Goal: Transaction & Acquisition: Purchase product/service

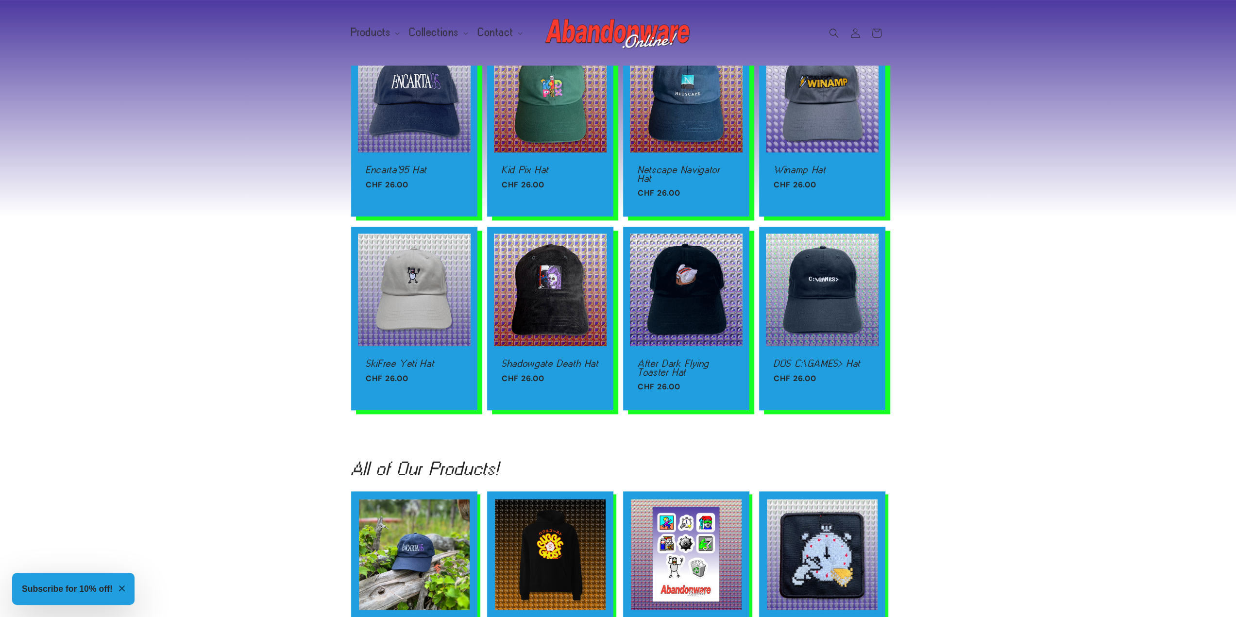
scroll to position [1263, 0]
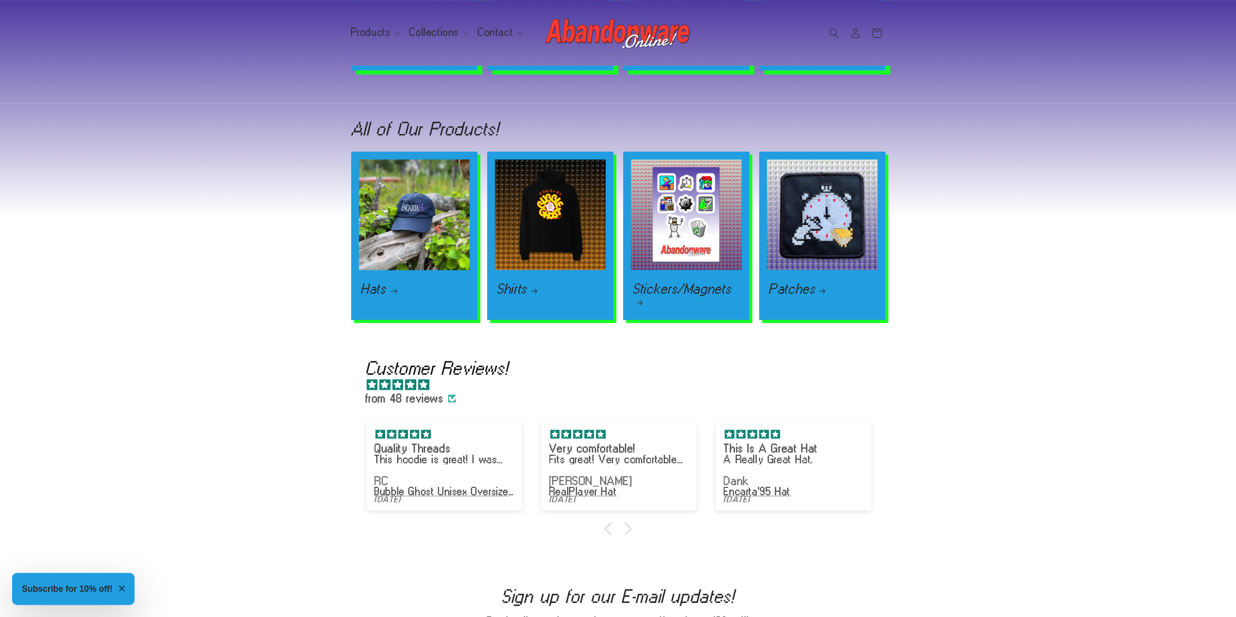
click at [400, 283] on link "Hats" at bounding box center [414, 289] width 107 height 12
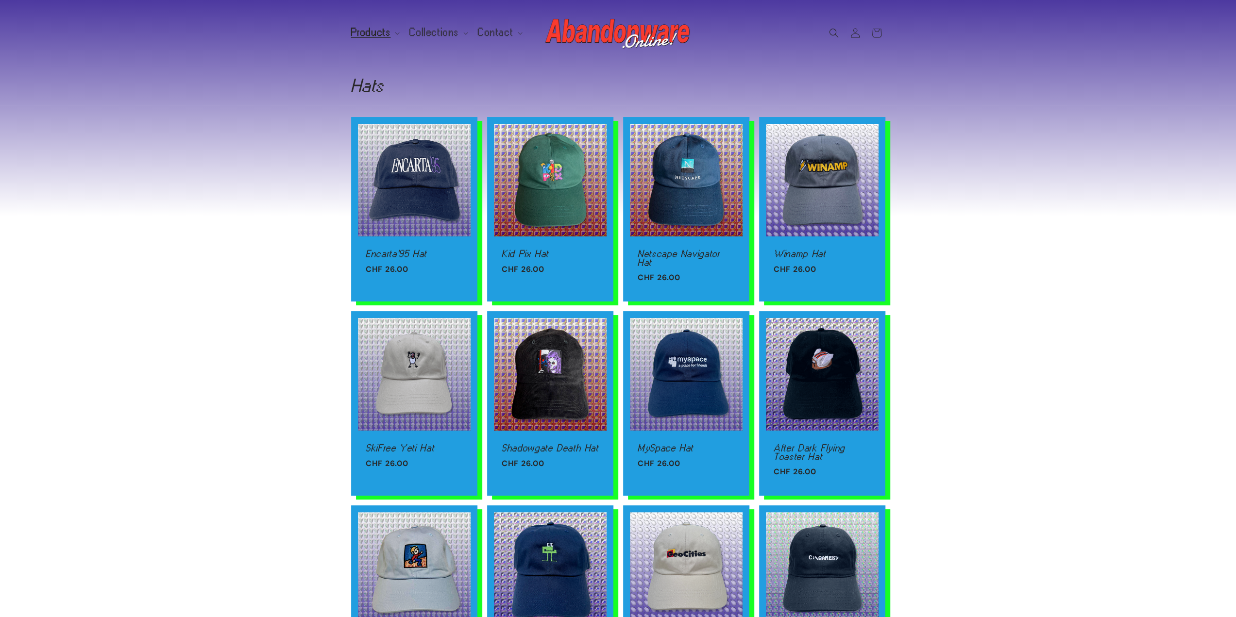
click at [275, 284] on div "Encarta'95 Hat Encarta'95 Hat Regular price CHF 26.00 Regular price Sale price …" at bounding box center [618, 519] width 1236 height 805
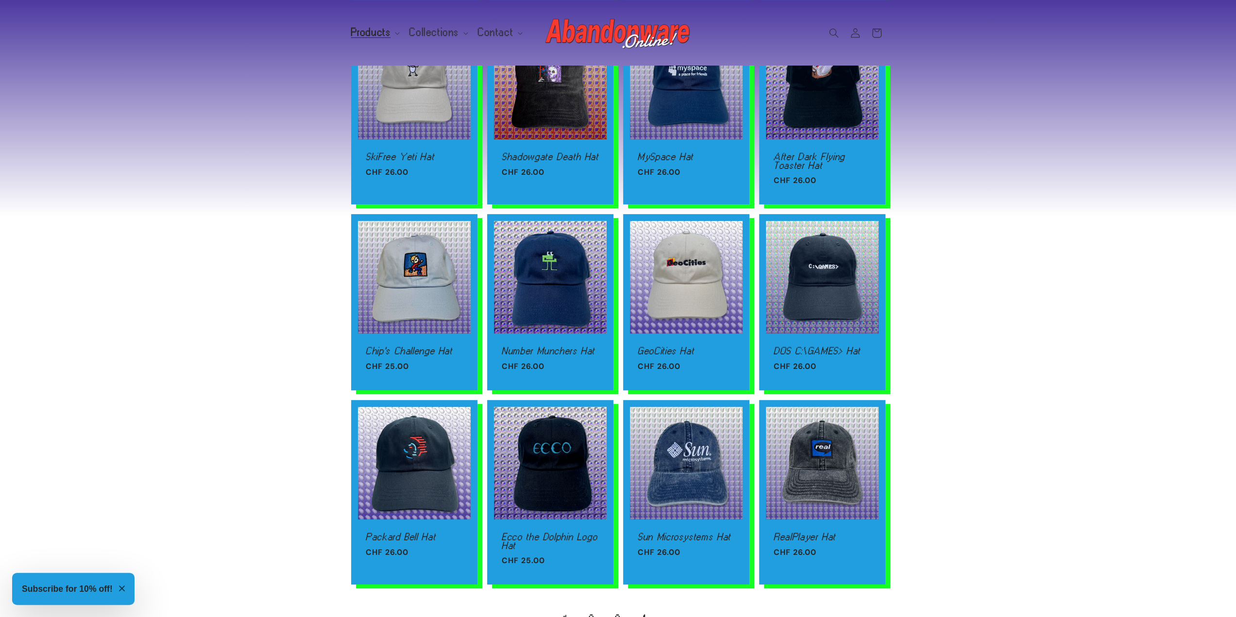
scroll to position [340, 0]
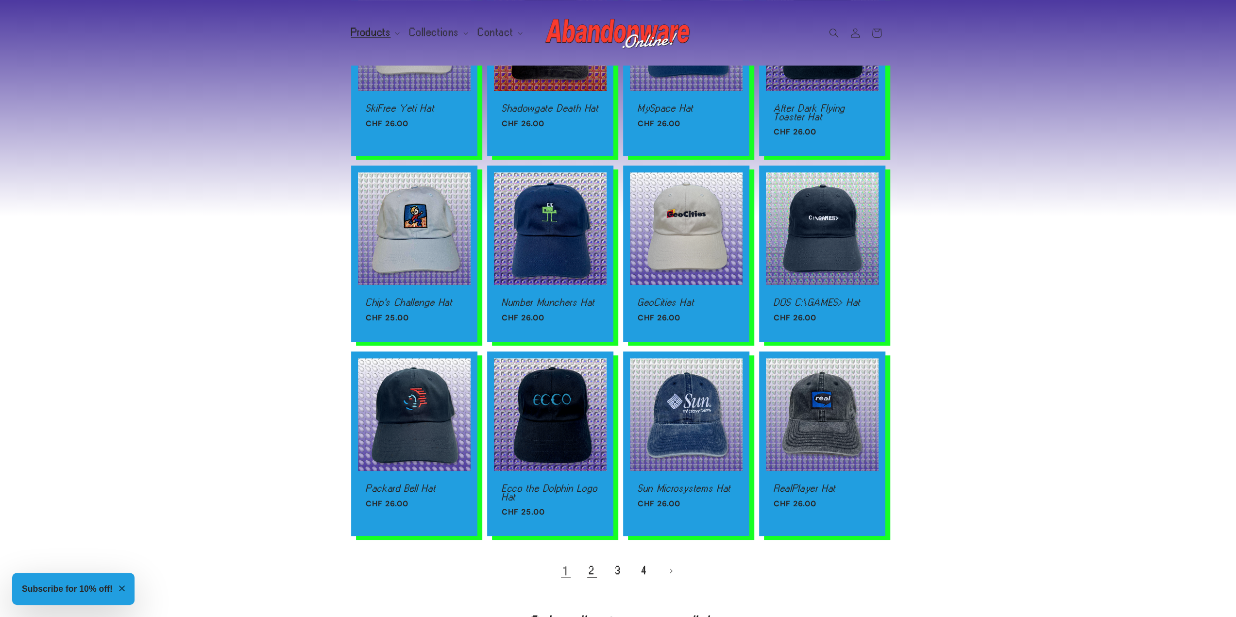
click at [589, 565] on link "2" at bounding box center [591, 571] width 21 height 21
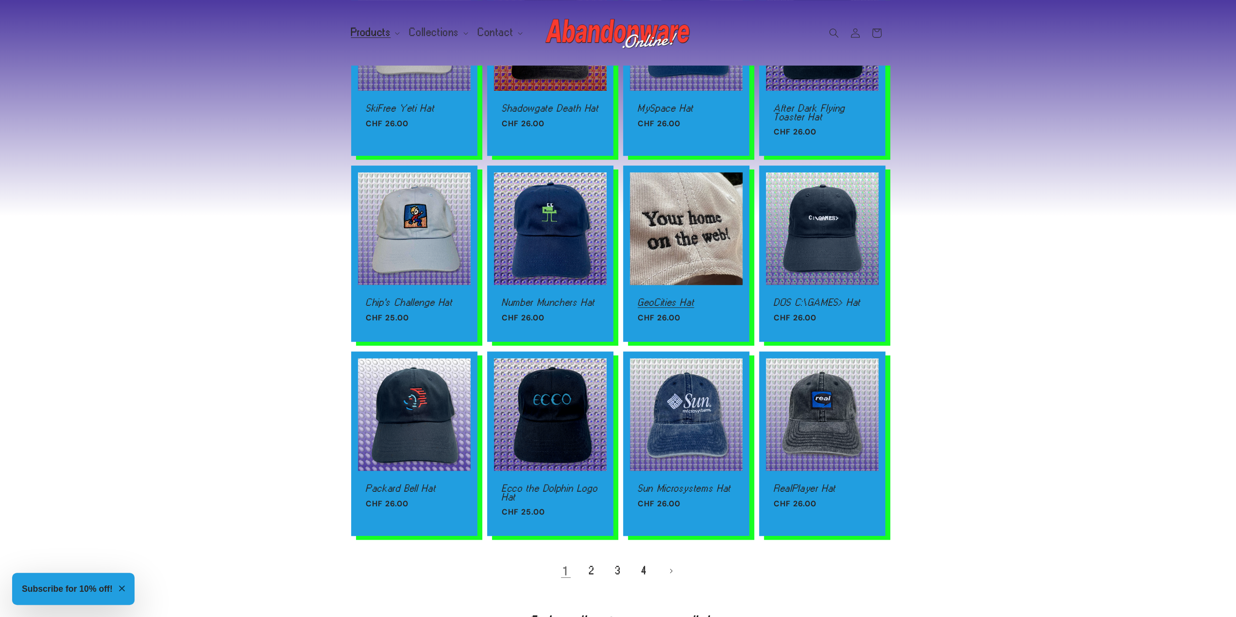
click at [679, 298] on link "GeoCities Hat" at bounding box center [686, 302] width 97 height 9
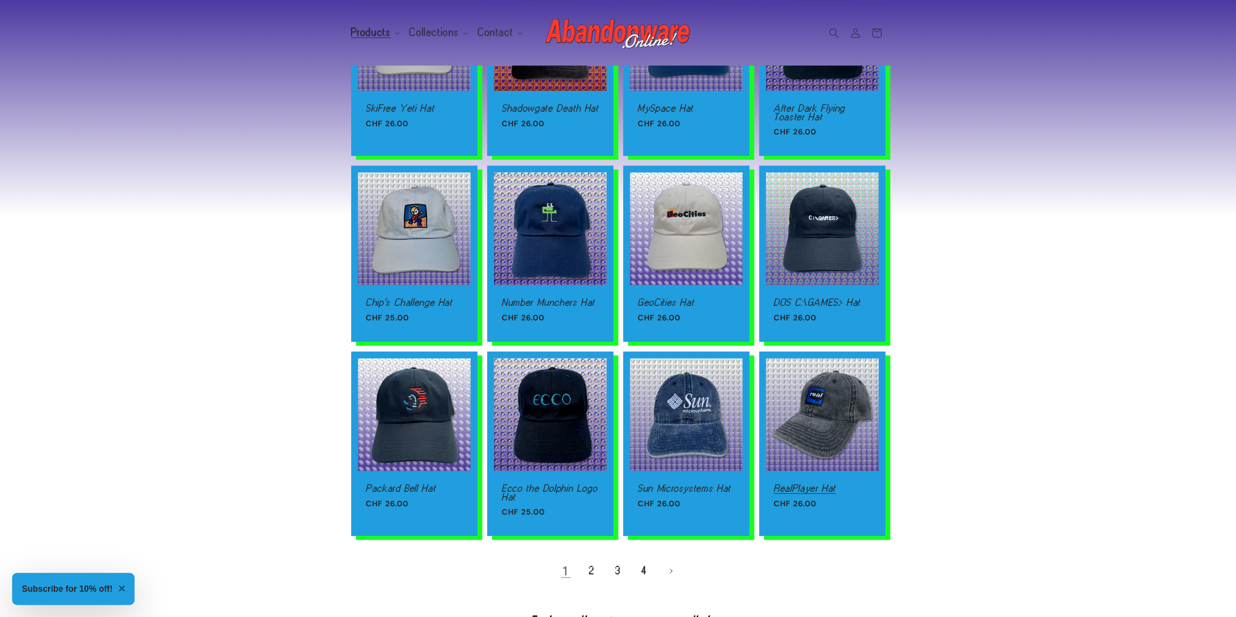
click at [807, 484] on link "RealPlayer Hat" at bounding box center [822, 488] width 97 height 9
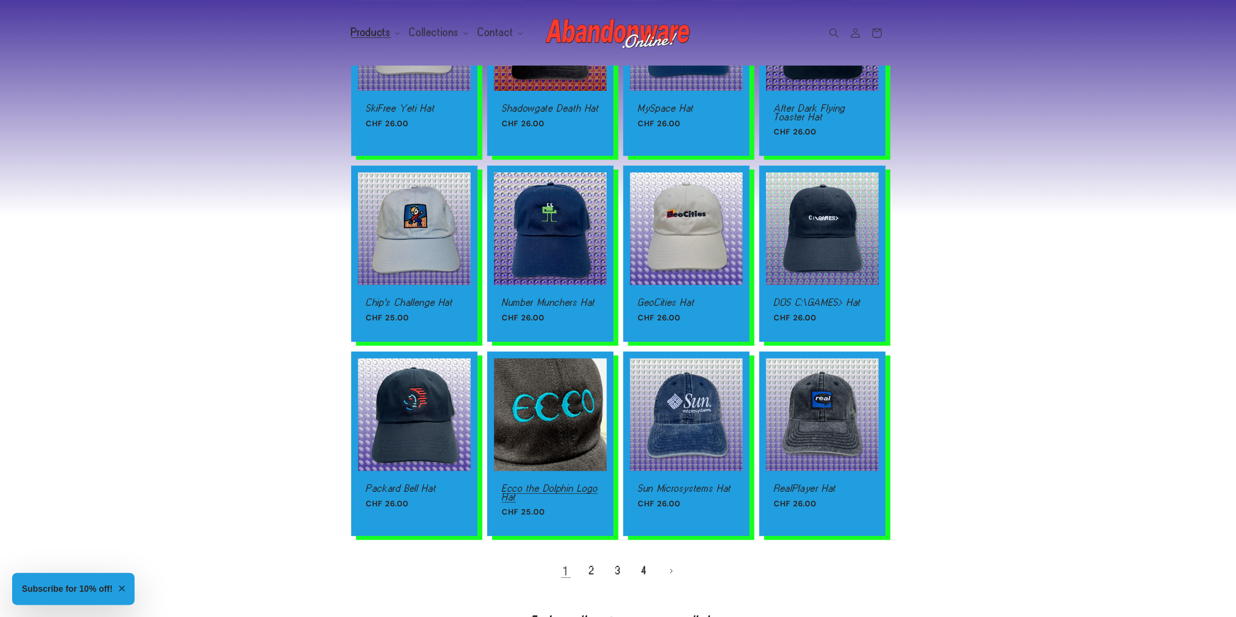
scroll to position [389, 0]
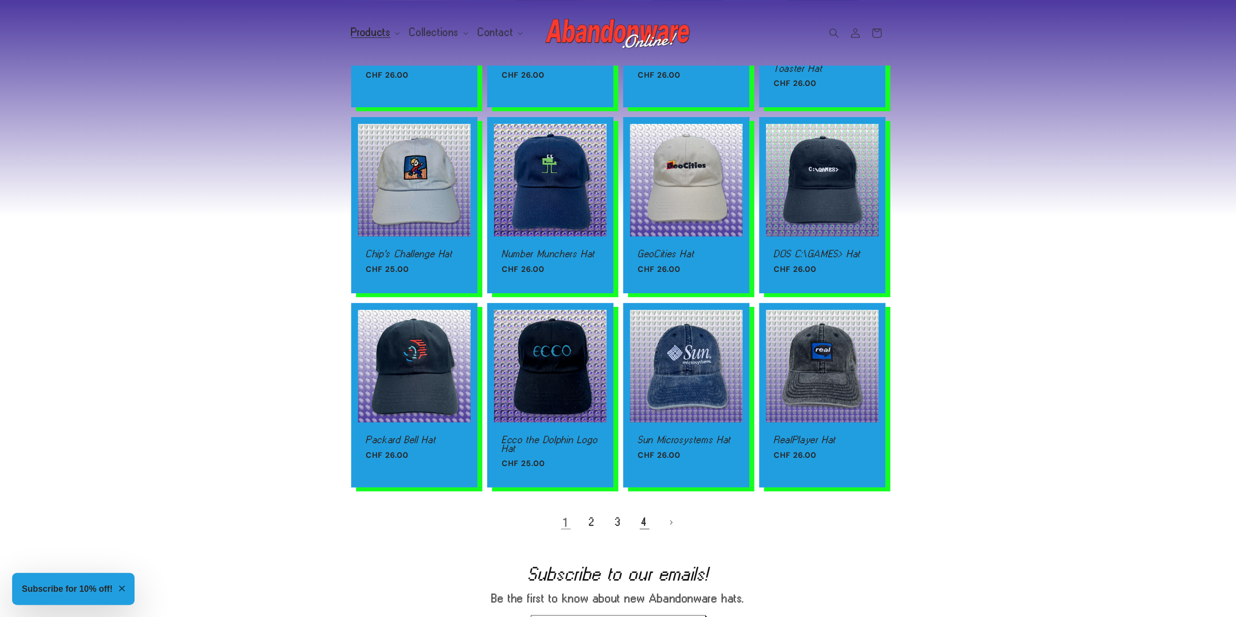
click at [641, 524] on link "4" at bounding box center [644, 522] width 21 height 21
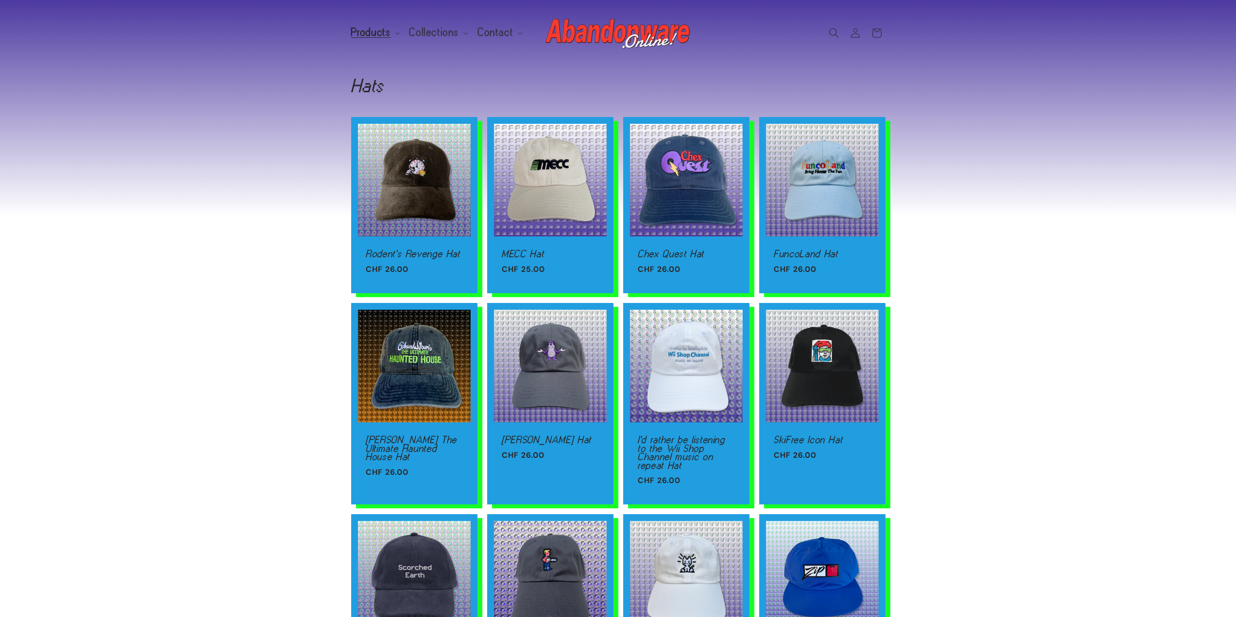
click at [828, 33] on span "Search" at bounding box center [833, 32] width 21 height 21
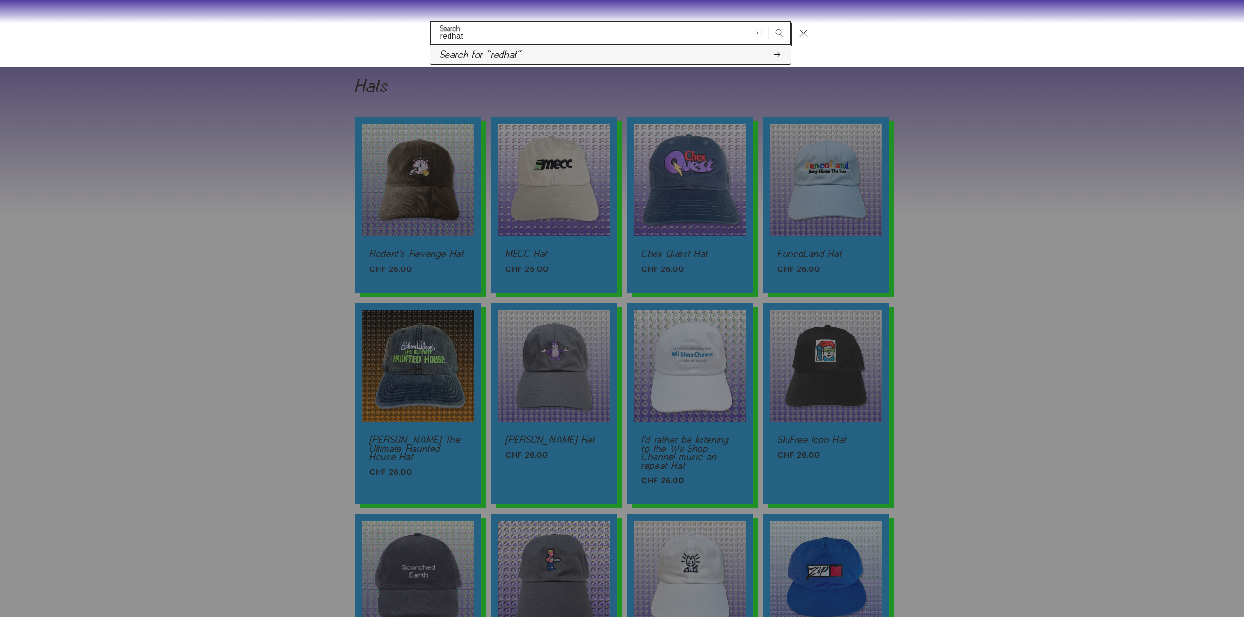
type input "redhat"
click at [550, 53] on button "Search for “redhat”" at bounding box center [610, 54] width 360 height 19
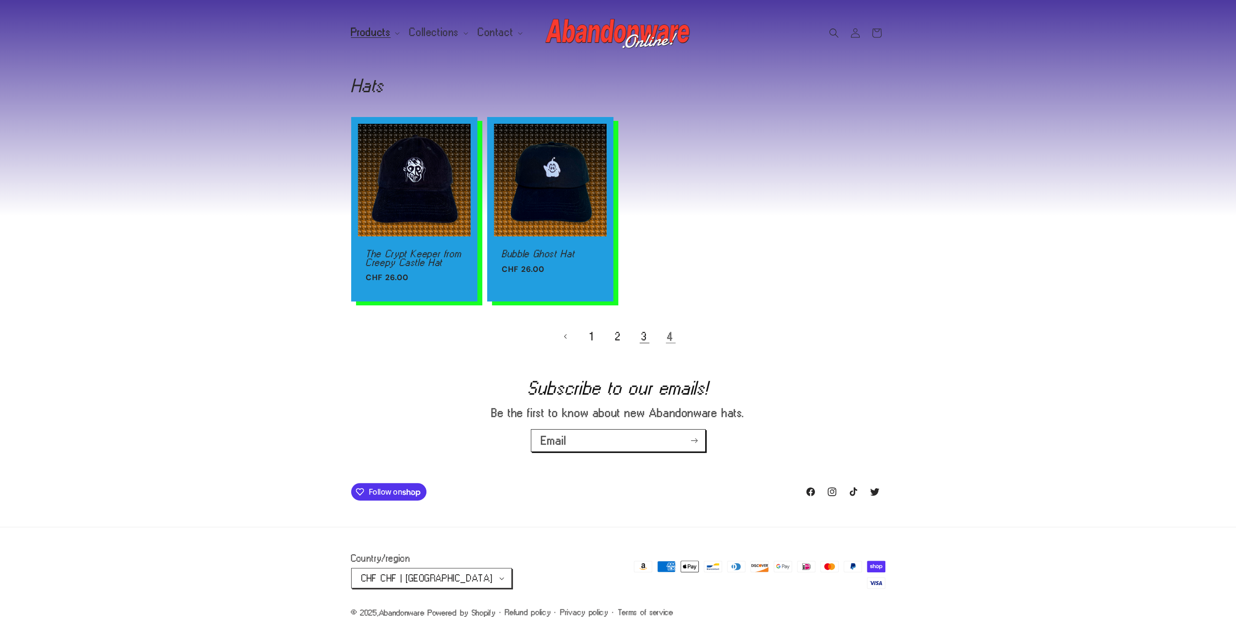
click at [649, 338] on link "3" at bounding box center [644, 336] width 21 height 21
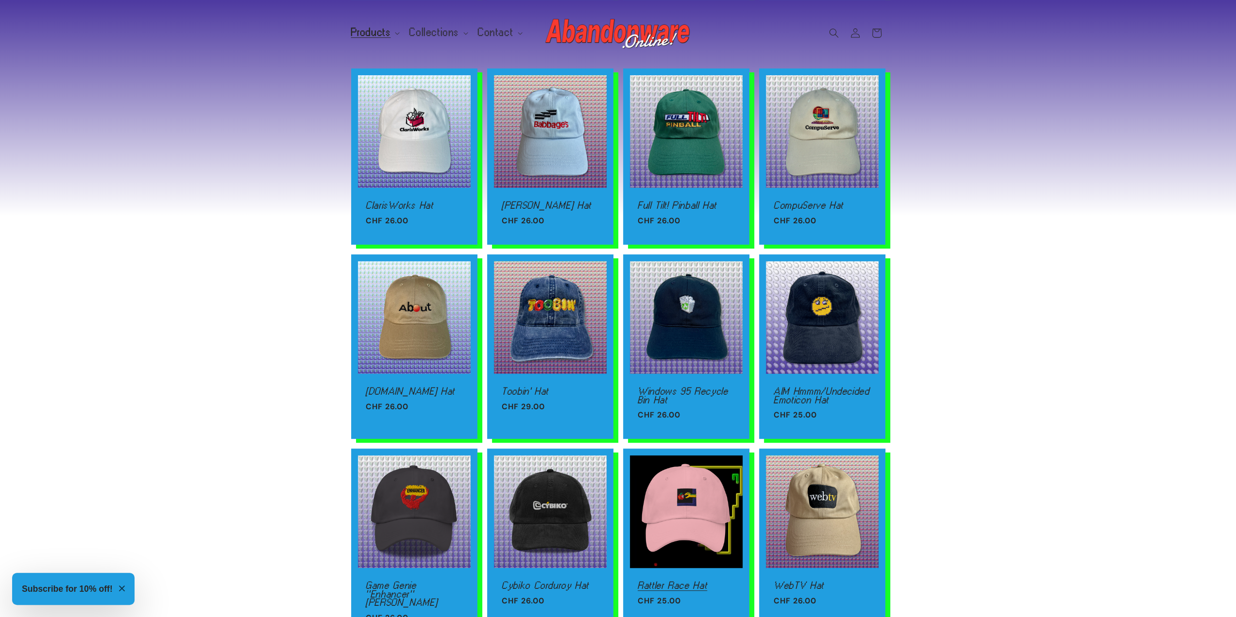
scroll to position [389, 0]
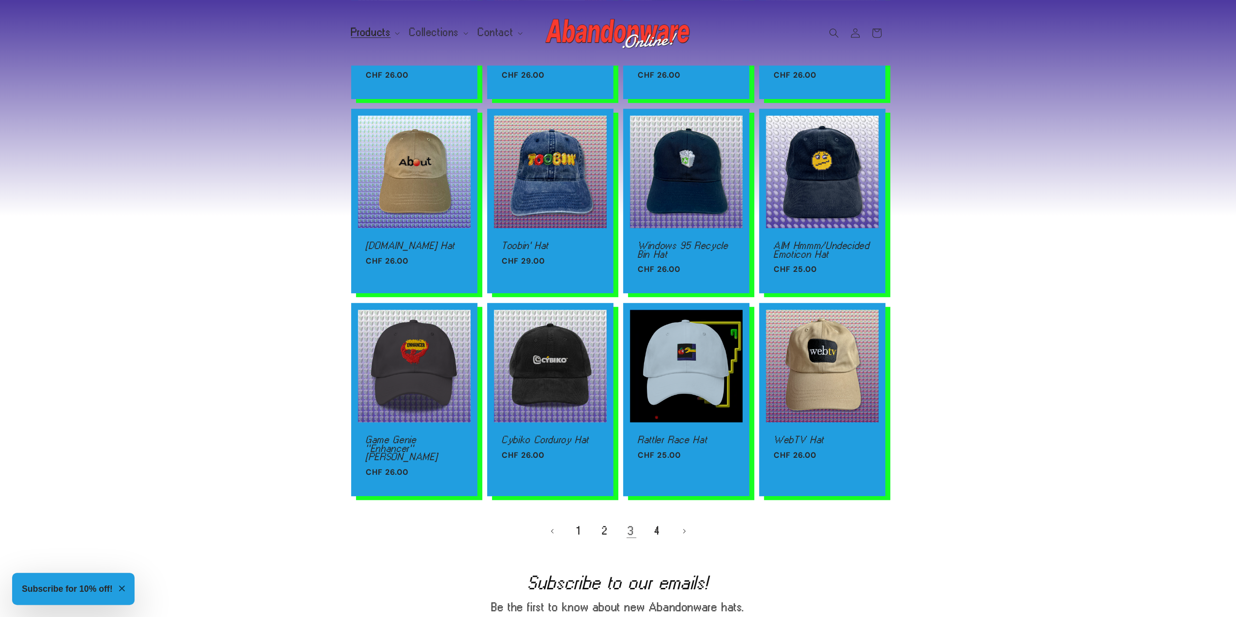
click at [615, 521] on ul "1 2 3 4" at bounding box center [618, 531] width 534 height 21
click at [601, 521] on link "2" at bounding box center [605, 531] width 21 height 21
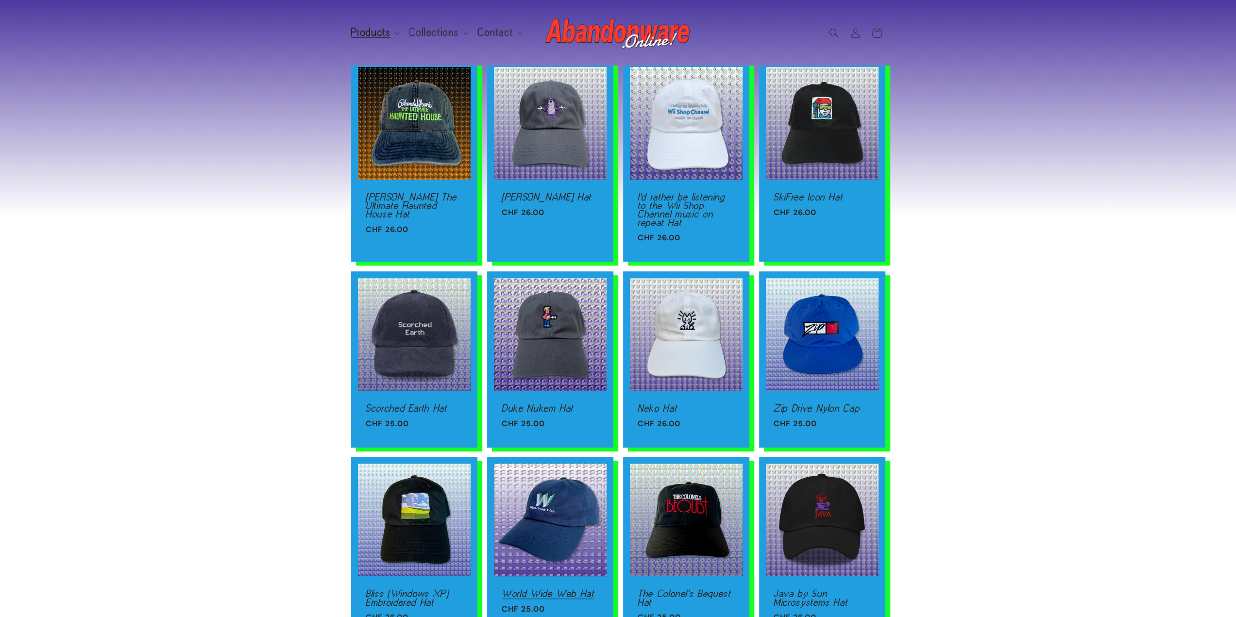
scroll to position [291, 0]
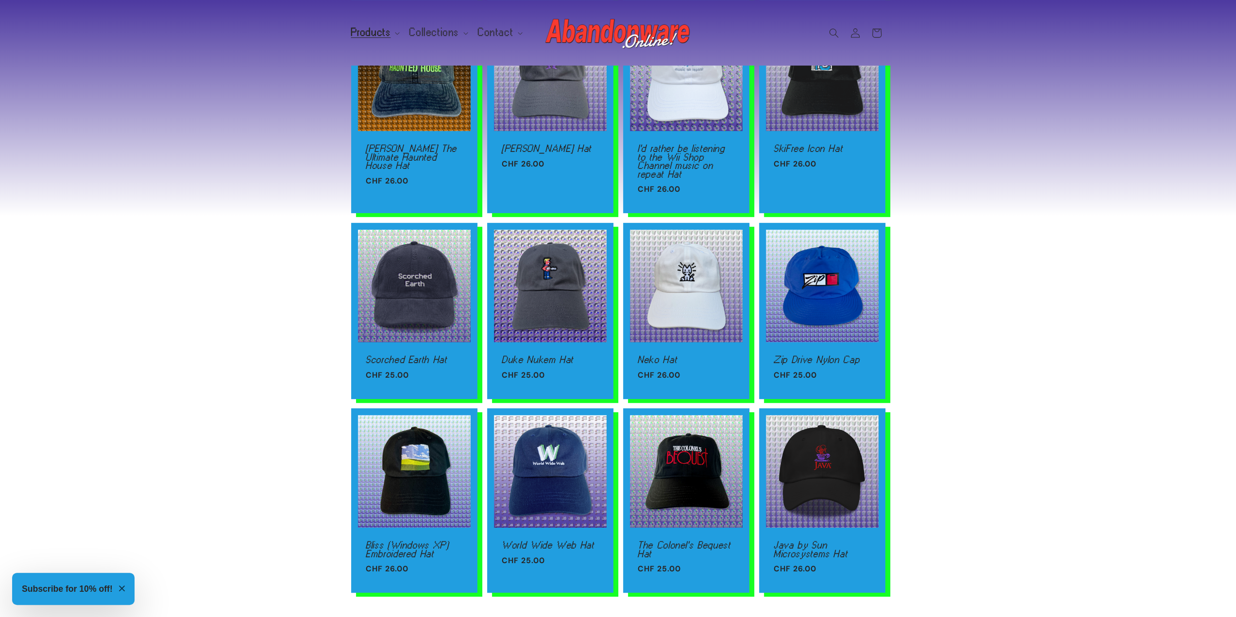
click at [272, 357] on div "Rodent's Revenge Hat Rodent's Revenge Hat Regular price CHF 26.00 Regular price…" at bounding box center [618, 232] width 1236 height 813
